Goal: Information Seeking & Learning: Compare options

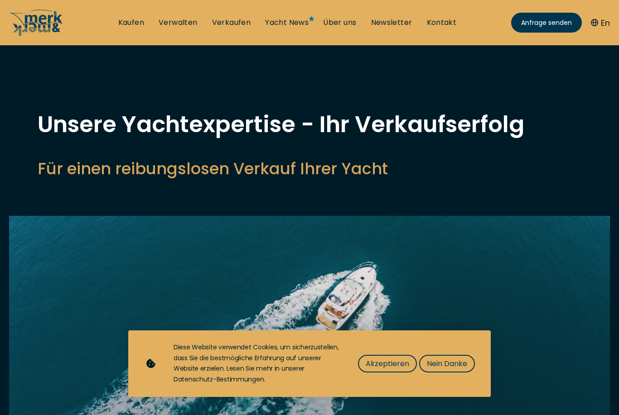
select select "sell"
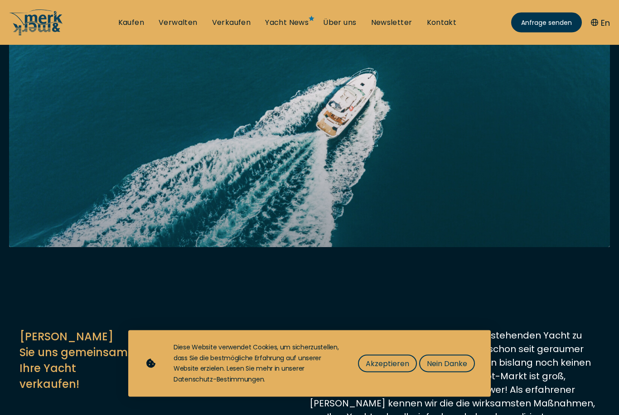
scroll to position [192, 0]
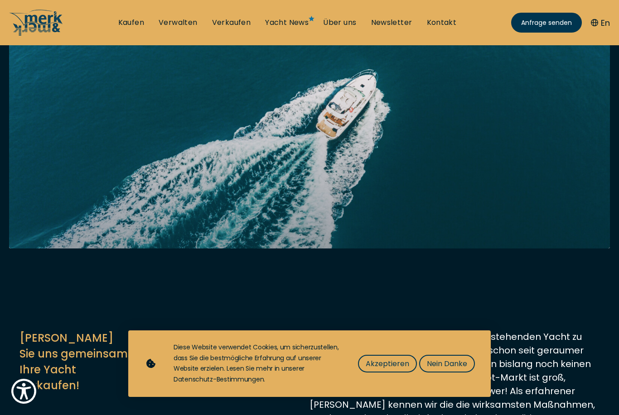
click at [454, 370] on span "Nein Danke" at bounding box center [447, 363] width 40 height 11
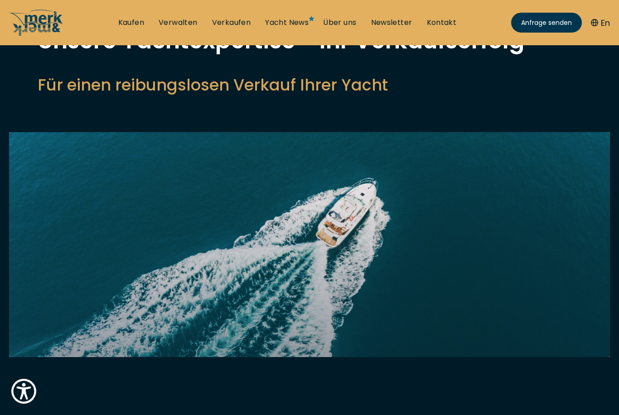
scroll to position [83, 0]
click at [134, 14] on ul "Kaufen Verwalten Verkaufen Yacht News Über uns Newsletter Kontakt Senden Sie un…" at bounding box center [287, 22] width 353 height 27
click at [130, 22] on link "Kaufen" at bounding box center [131, 23] width 26 height 10
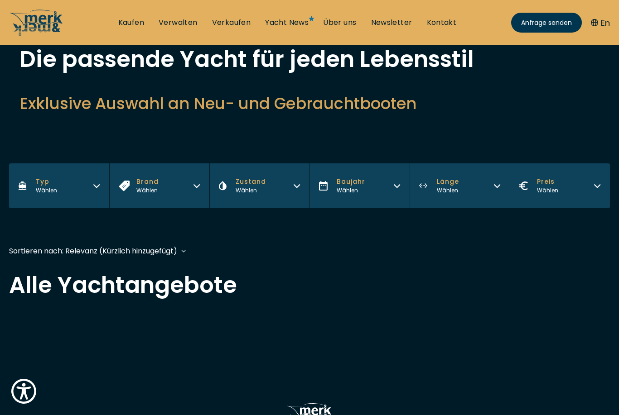
scroll to position [67, 0]
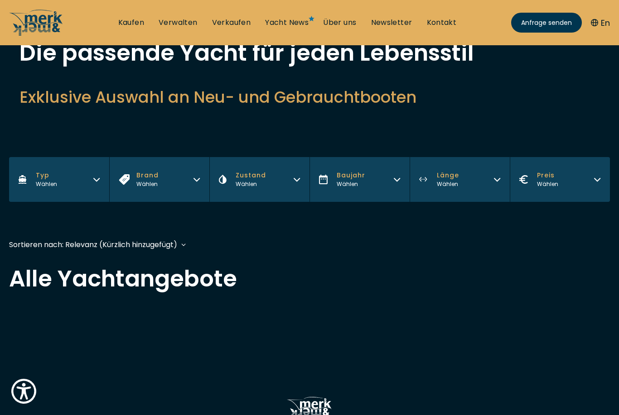
click at [305, 182] on button "Zustand Wählen" at bounding box center [259, 179] width 100 height 45
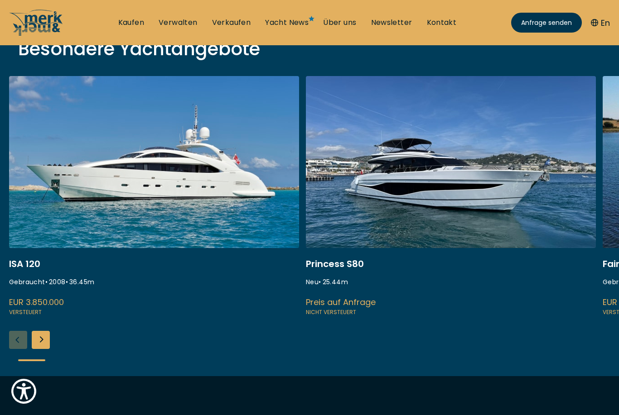
scroll to position [335, 0]
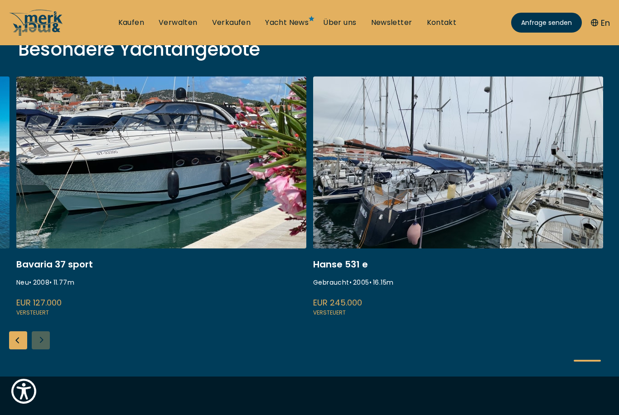
click at [429, 208] on link at bounding box center [458, 197] width 290 height 241
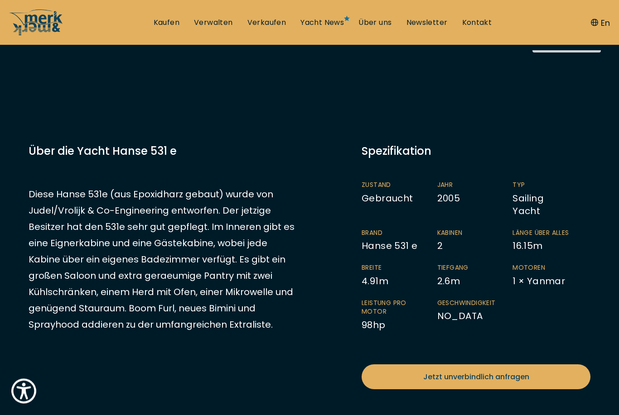
scroll to position [163, 0]
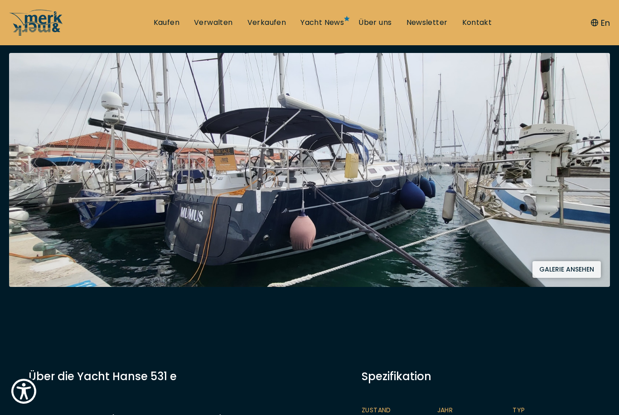
click at [367, 243] on img at bounding box center [309, 170] width 601 height 234
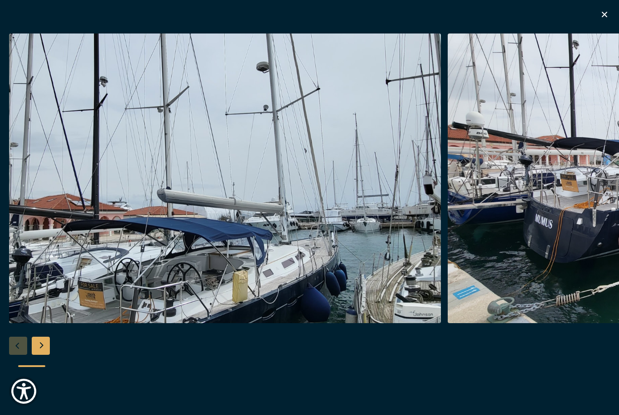
click at [364, 259] on img "button" at bounding box center [225, 179] width 432 height 290
click at [347, 251] on img "button" at bounding box center [225, 179] width 432 height 290
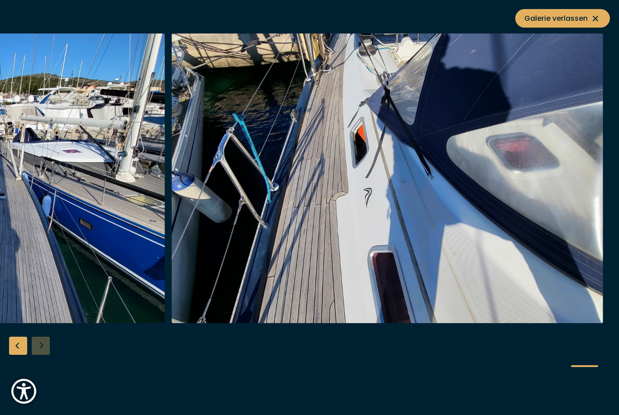
click at [534, 264] on img "button" at bounding box center [387, 179] width 432 height 290
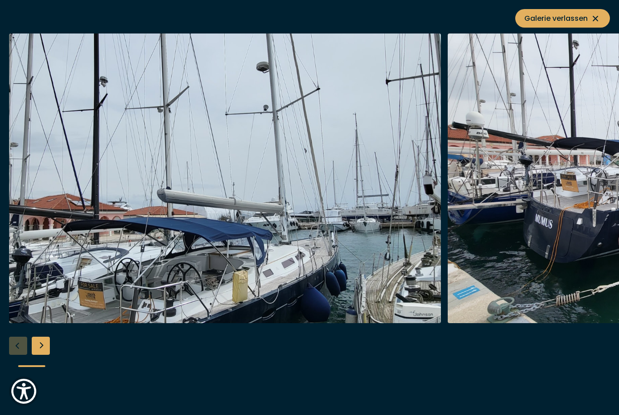
scroll to position [1136, 0]
click at [24, 404] on img "Show Accessibility Preferences" at bounding box center [23, 391] width 25 height 25
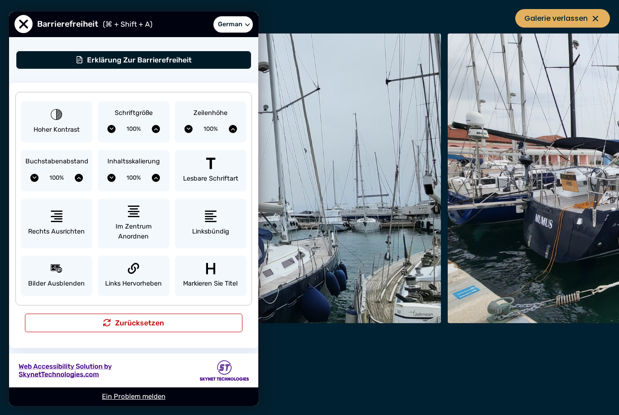
scroll to position [0, 0]
click at [24, 28] on span "Schließen Sie das Menü 'Eingabehilfen'." at bounding box center [23, 24] width 18 height 18
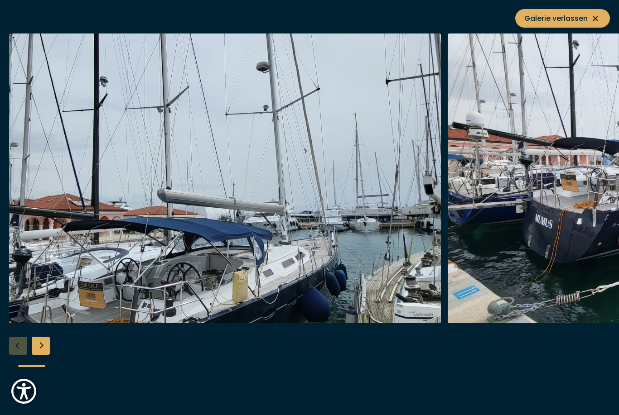
click at [599, 18] on icon at bounding box center [595, 18] width 11 height 11
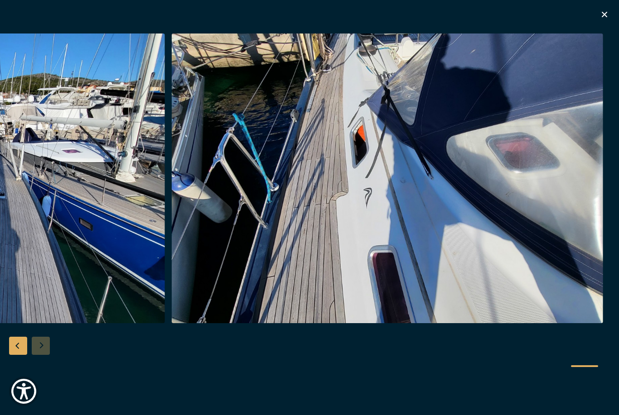
click at [608, 11] on icon "button" at bounding box center [604, 14] width 11 height 11
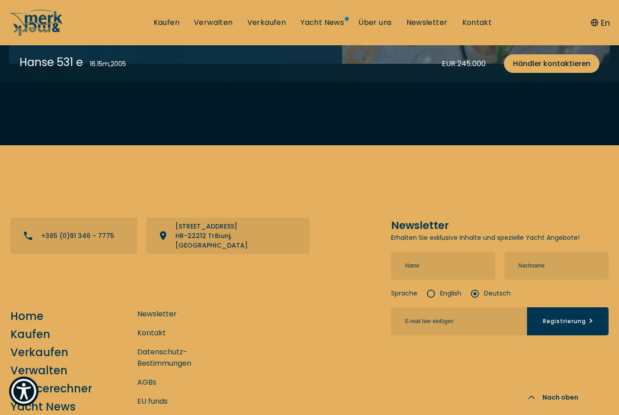
scroll to position [2998, 0]
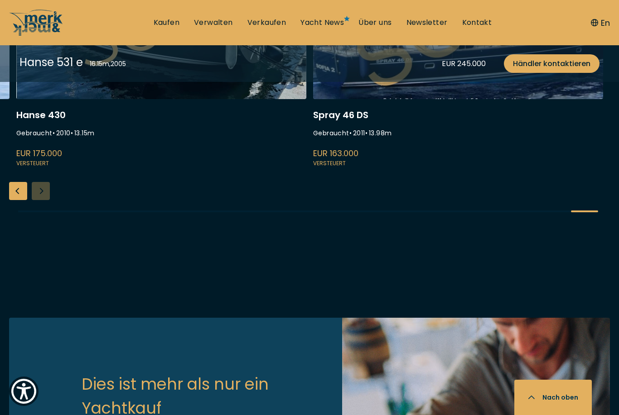
scroll to position [364, 0]
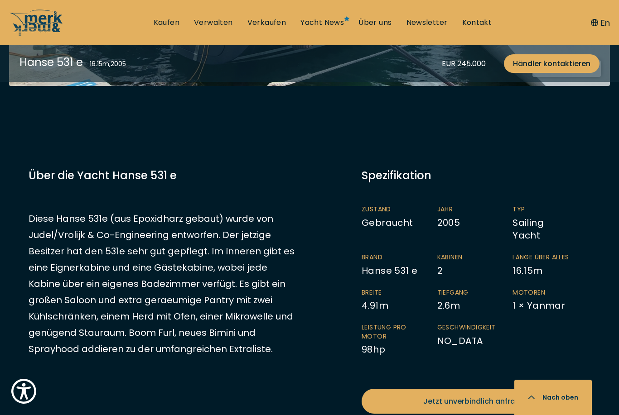
click at [171, 26] on link "Kaufen" at bounding box center [167, 23] width 26 height 10
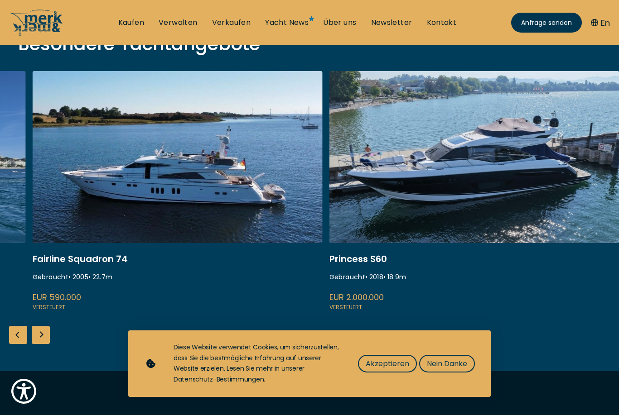
scroll to position [340, 0]
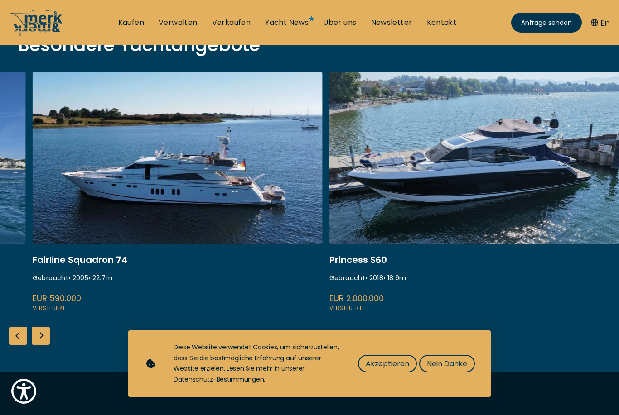
click at [454, 370] on span "Nein Danke" at bounding box center [447, 363] width 40 height 11
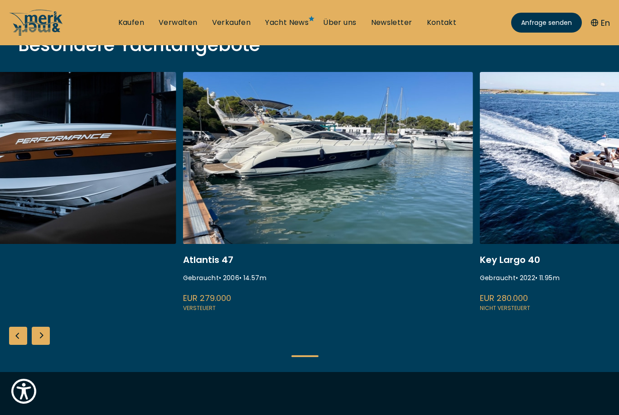
click at [147, 280] on link at bounding box center [31, 192] width 290 height 241
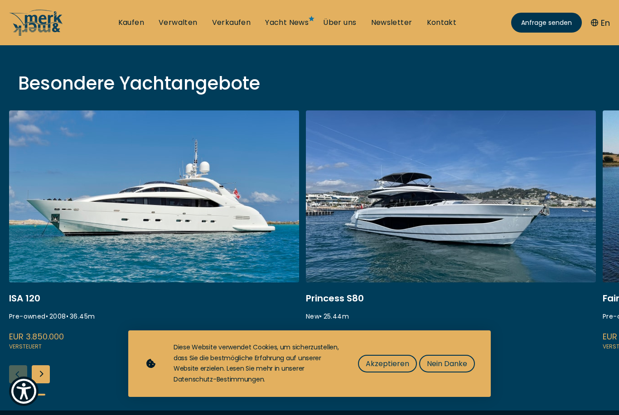
scroll to position [296, 0]
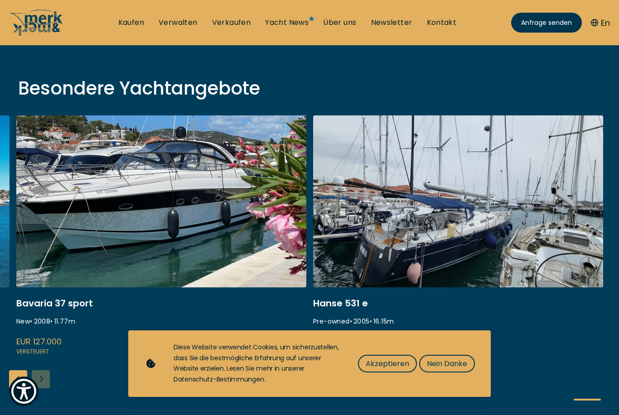
click at [467, 223] on link at bounding box center [458, 235] width 290 height 241
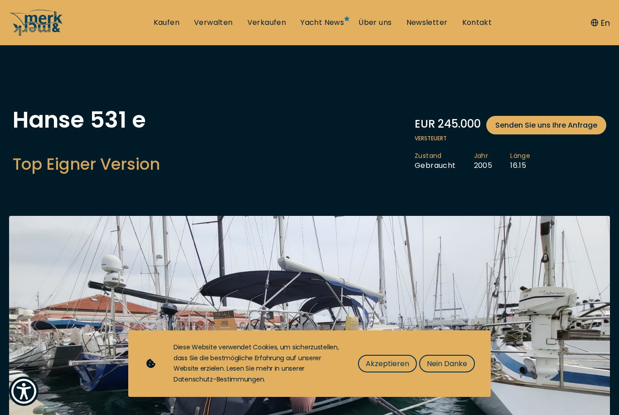
click at [453, 370] on span "Nein Danke" at bounding box center [447, 363] width 40 height 11
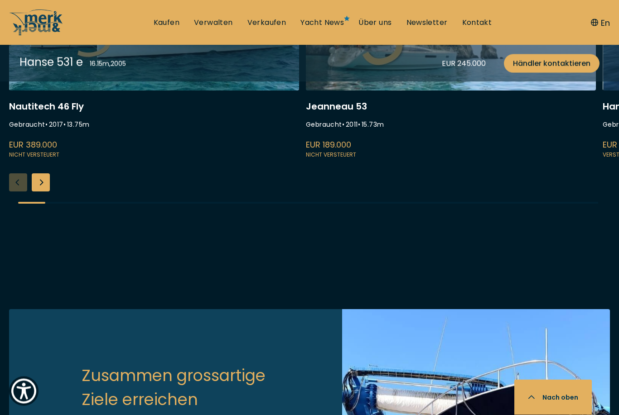
scroll to position [2383, 0]
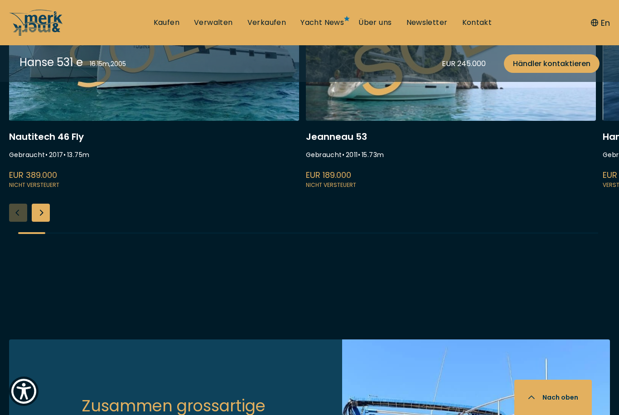
click at [43, 218] on div "Next slide" at bounding box center [41, 213] width 18 height 18
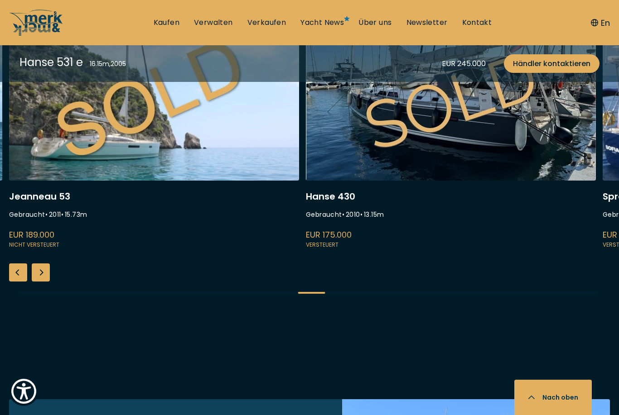
scroll to position [2319, 0]
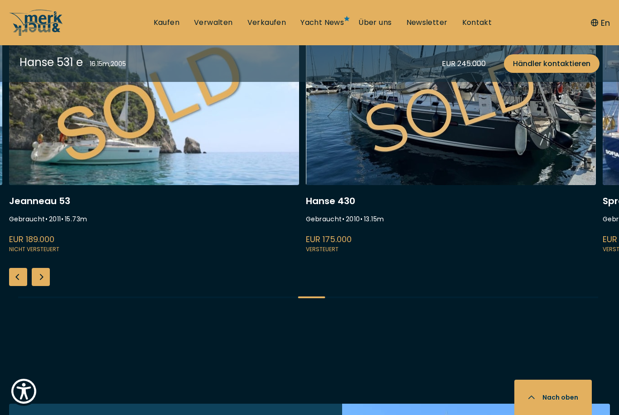
click at [45, 281] on div "Next slide" at bounding box center [41, 277] width 18 height 18
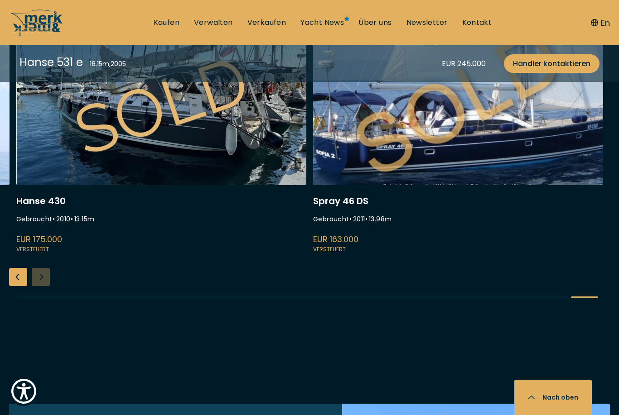
click at [492, 212] on link at bounding box center [458, 133] width 290 height 241
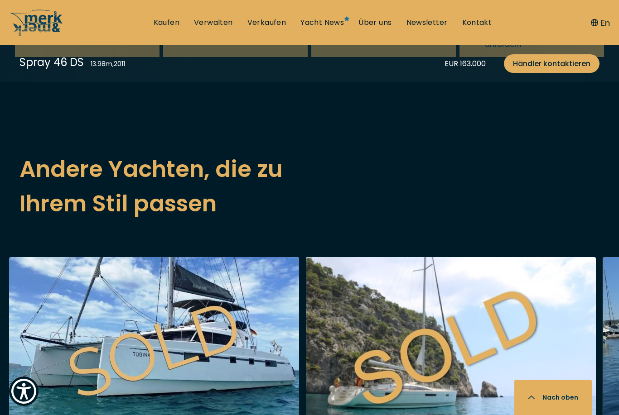
scroll to position [448, 0]
